Goal: Information Seeking & Learning: Learn about a topic

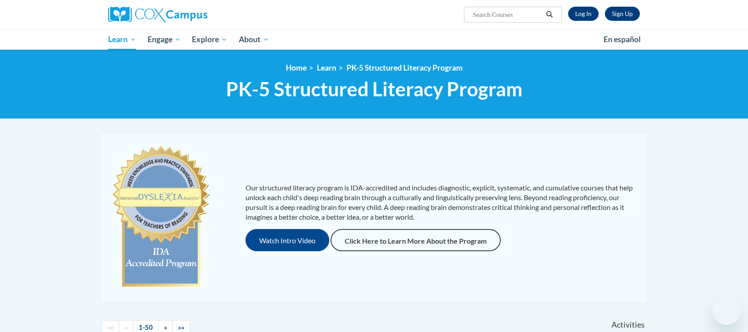
click at [559, 136] on div "Our structured literacy program is IDA-accredited and includes diagnostic, expl…" at bounding box center [374, 217] width 545 height 168
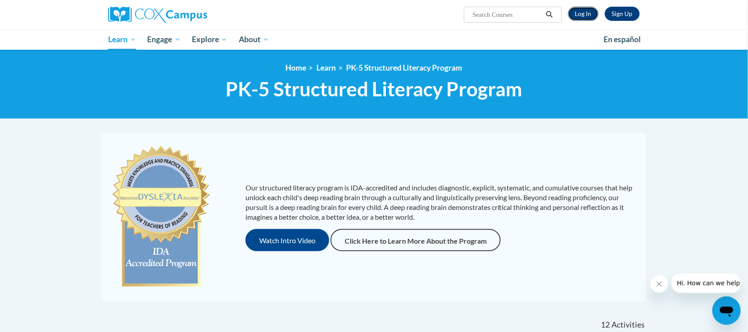
click at [583, 17] on link "Log In" at bounding box center [583, 14] width 31 height 14
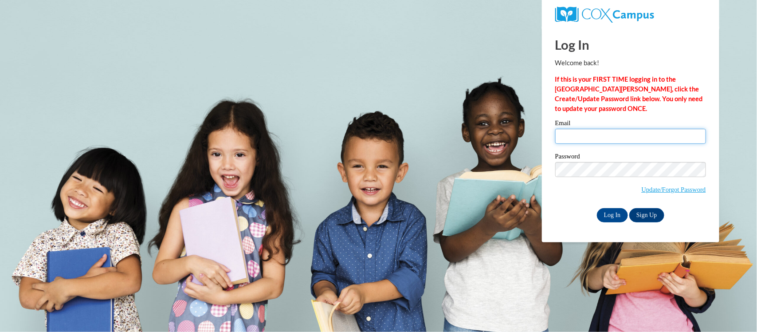
click at [573, 136] on input "Email" at bounding box center [630, 136] width 151 height 15
type input "hintzni@wauwatosa.k12.wi.us"
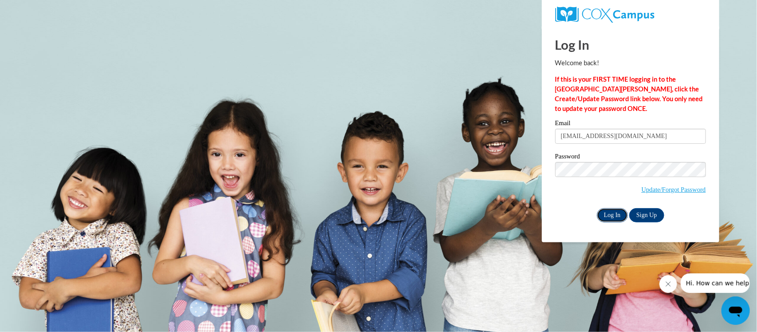
click at [610, 216] on input "Log In" at bounding box center [612, 215] width 31 height 14
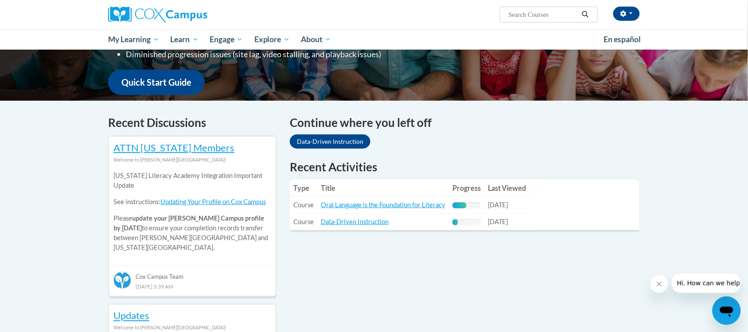
scroll to position [223, 0]
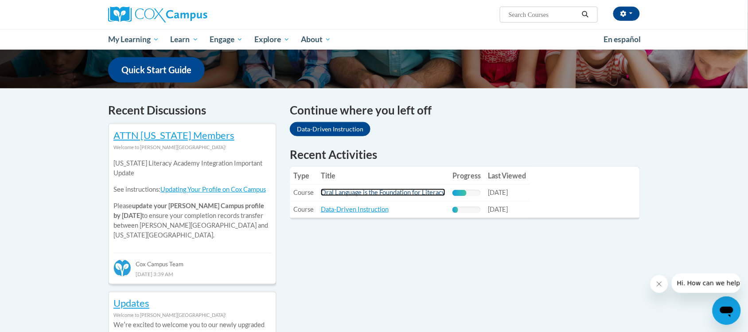
click at [396, 193] on link "Oral Language is the Foundation for Literacy" at bounding box center [383, 192] width 125 height 8
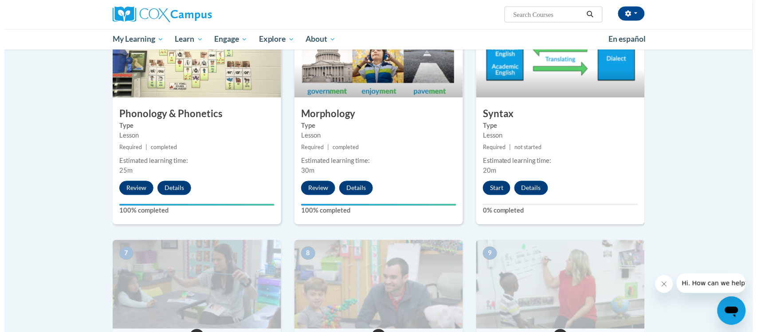
scroll to position [480, 0]
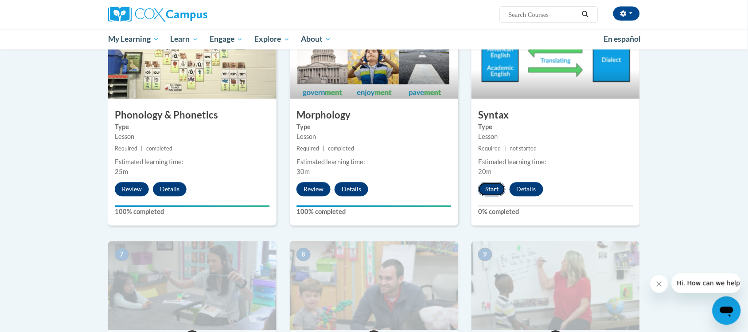
click at [499, 191] on button "Start" at bounding box center [491, 189] width 27 height 14
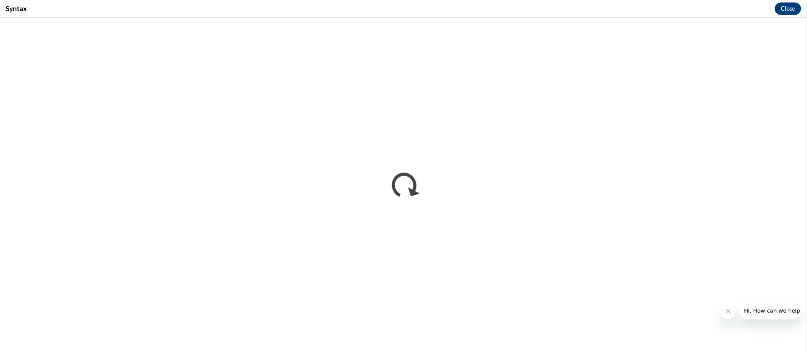
scroll to position [481, 0]
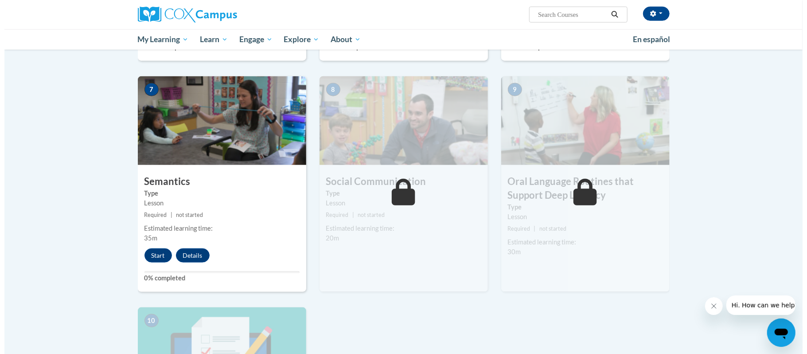
scroll to position [648, 0]
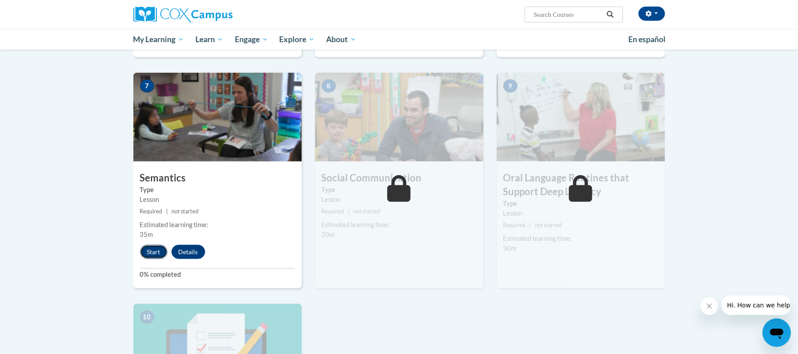
click at [153, 252] on button "Start" at bounding box center [153, 252] width 27 height 14
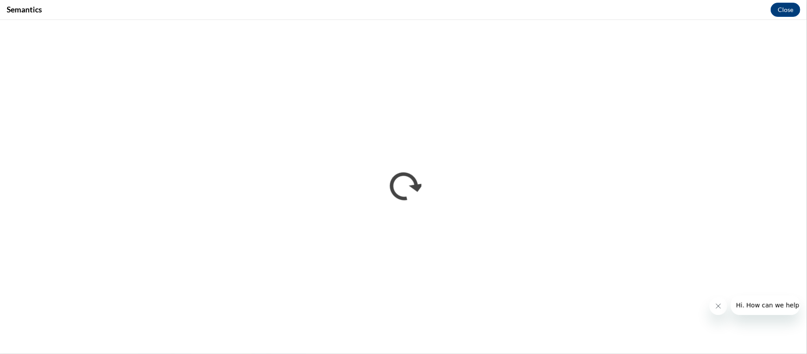
scroll to position [0, 0]
